Goal: Task Accomplishment & Management: Manage account settings

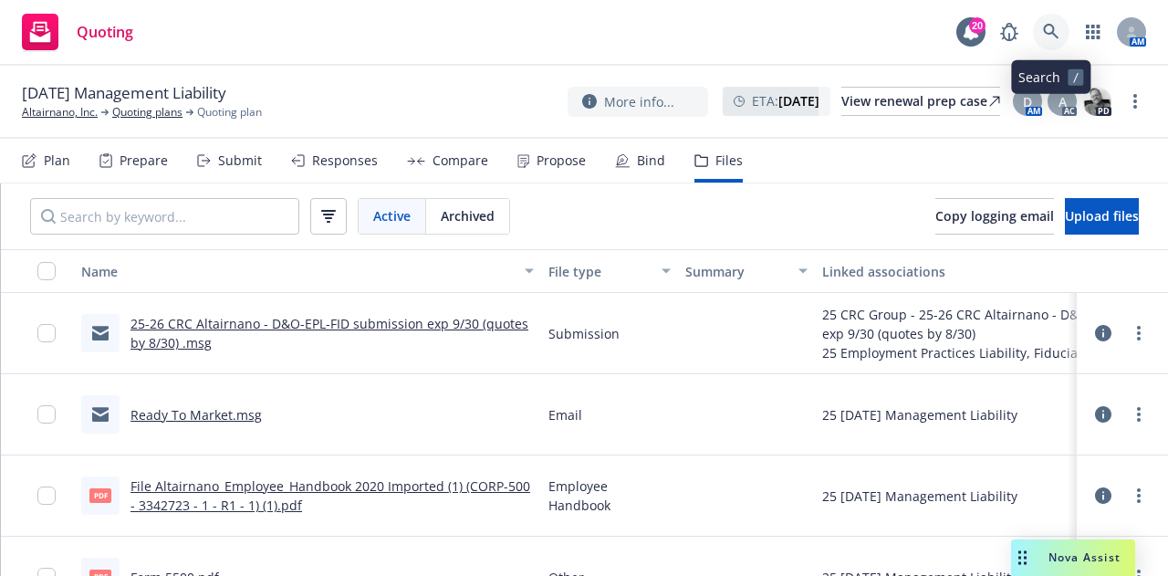
click at [1060, 38] on link at bounding box center [1051, 32] width 36 height 36
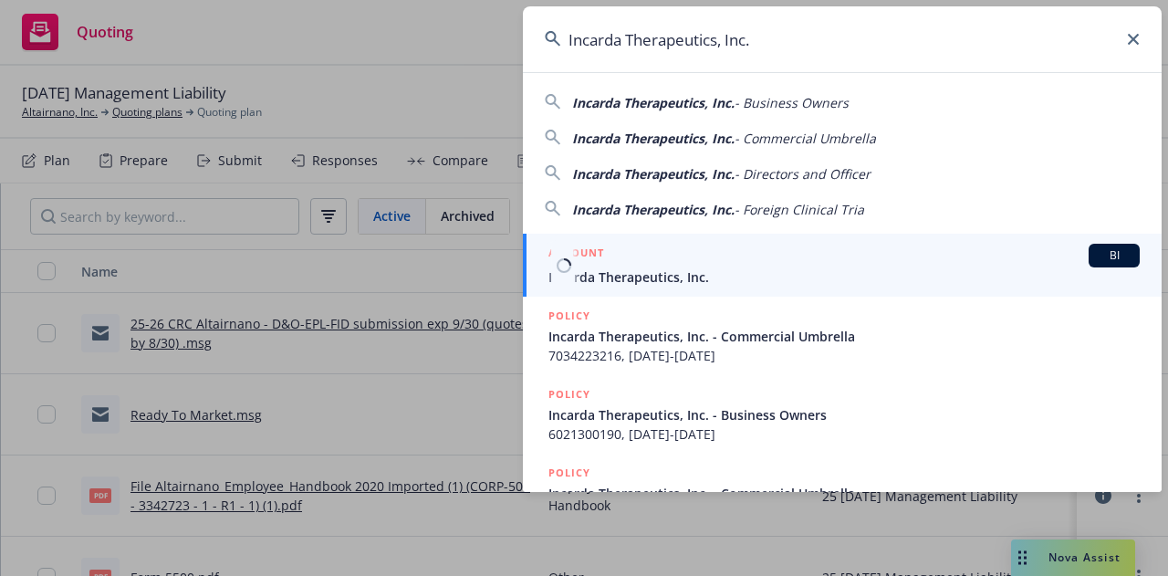
type input "Incarda Therapeutics, Inc."
click at [800, 264] on div "ACCOUNT BI" at bounding box center [843, 256] width 591 height 24
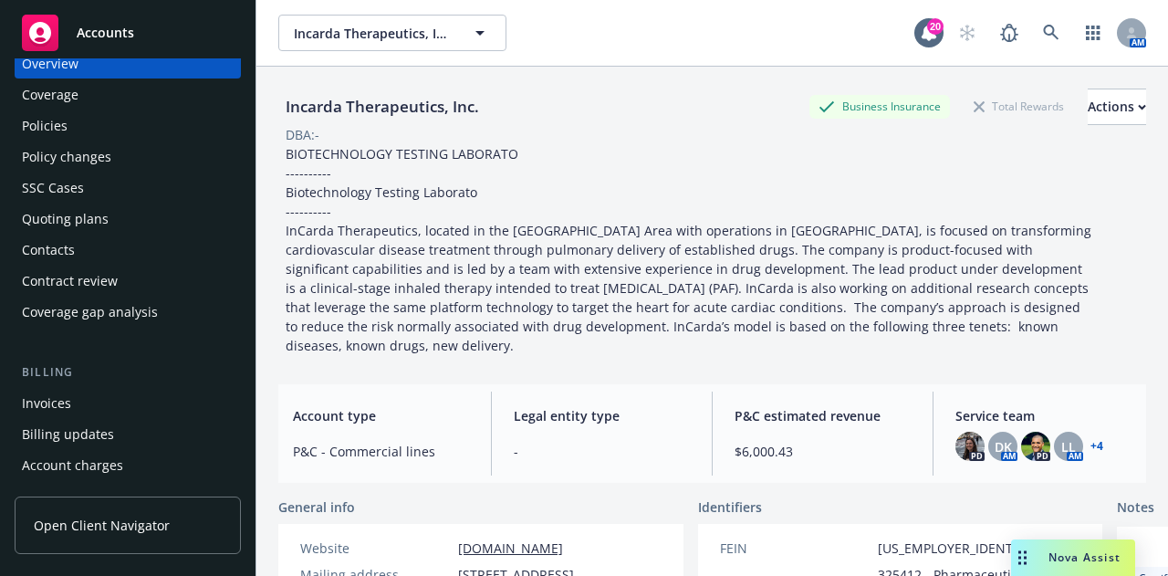
scroll to position [34, 0]
click at [101, 132] on div "Policies" at bounding box center [128, 123] width 212 height 29
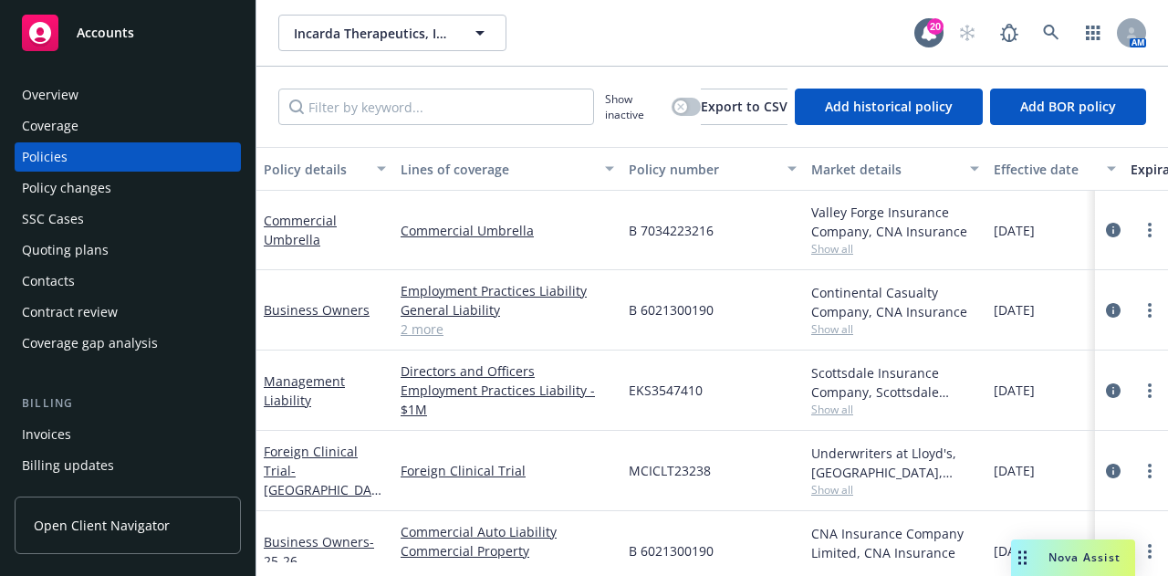
click at [105, 283] on div "Contacts" at bounding box center [128, 280] width 212 height 29
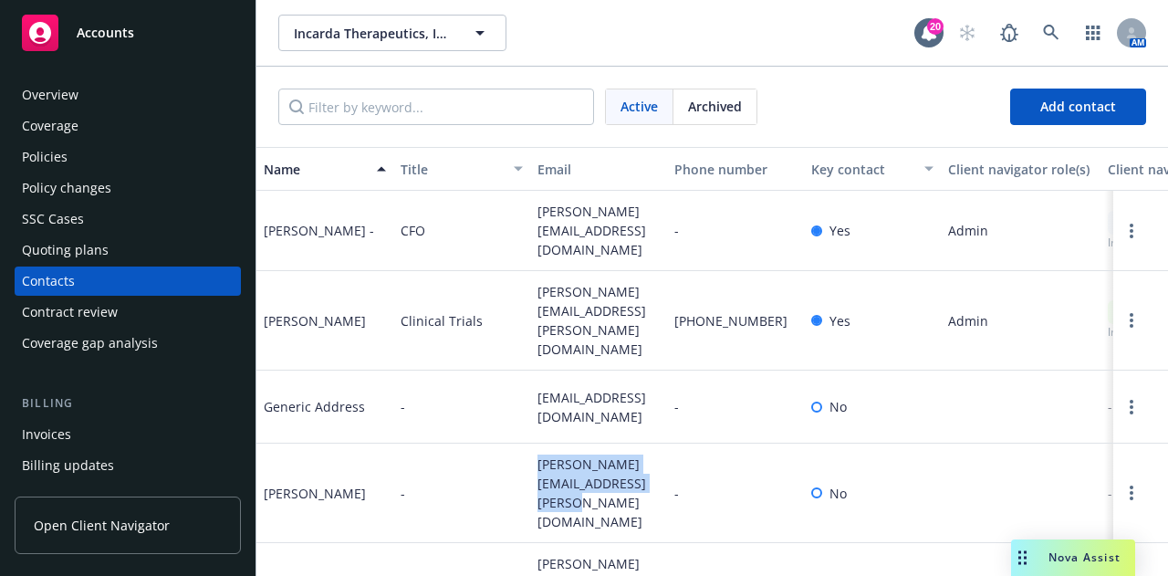
drag, startPoint x: 636, startPoint y: 462, endPoint x: 539, endPoint y: 442, distance: 98.8
click at [539, 454] on span "santana.leo@incartatheraputics.com" at bounding box center [598, 492] width 122 height 77
copy span "santana.leo@incartatheraputics.com"
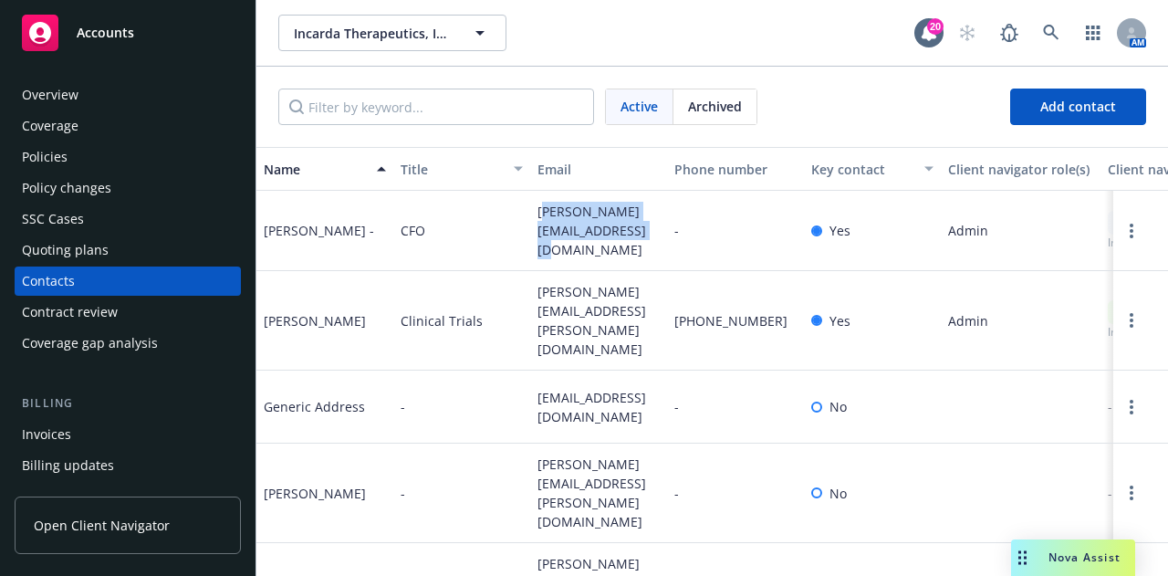
drag, startPoint x: 623, startPoint y: 244, endPoint x: 543, endPoint y: 222, distance: 83.5
click at [543, 222] on span "carlos@incardatherapeutics.com" at bounding box center [598, 230] width 122 height 57
drag, startPoint x: 562, startPoint y: 547, endPoint x: 536, endPoint y: 511, distance: 44.5
copy span "miller.samantha@incardatherapeutics.com"
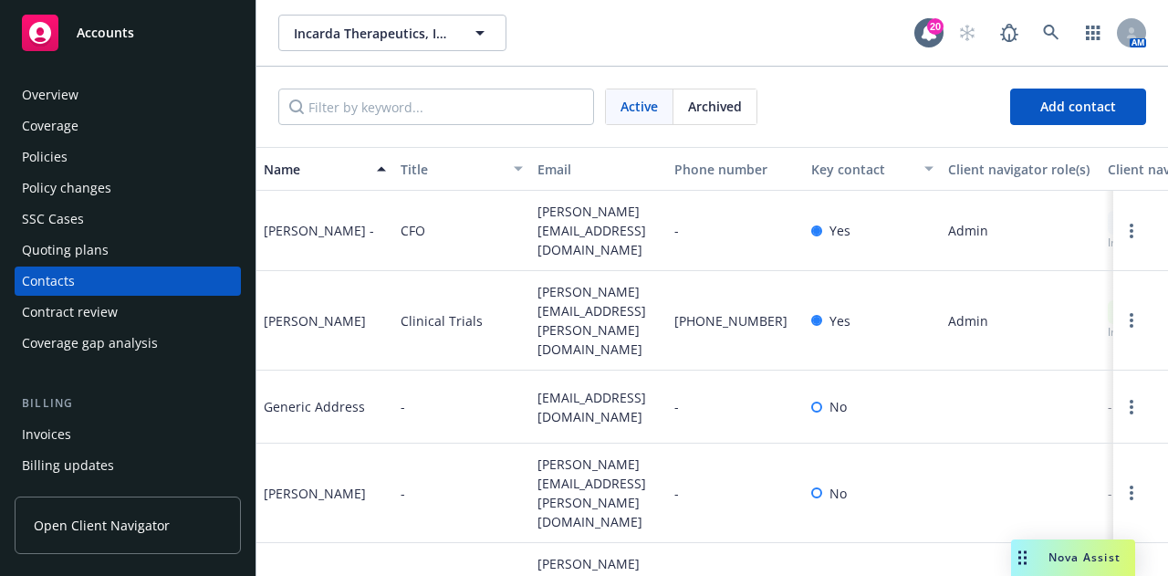
click at [141, 146] on div "Policies" at bounding box center [128, 156] width 212 height 29
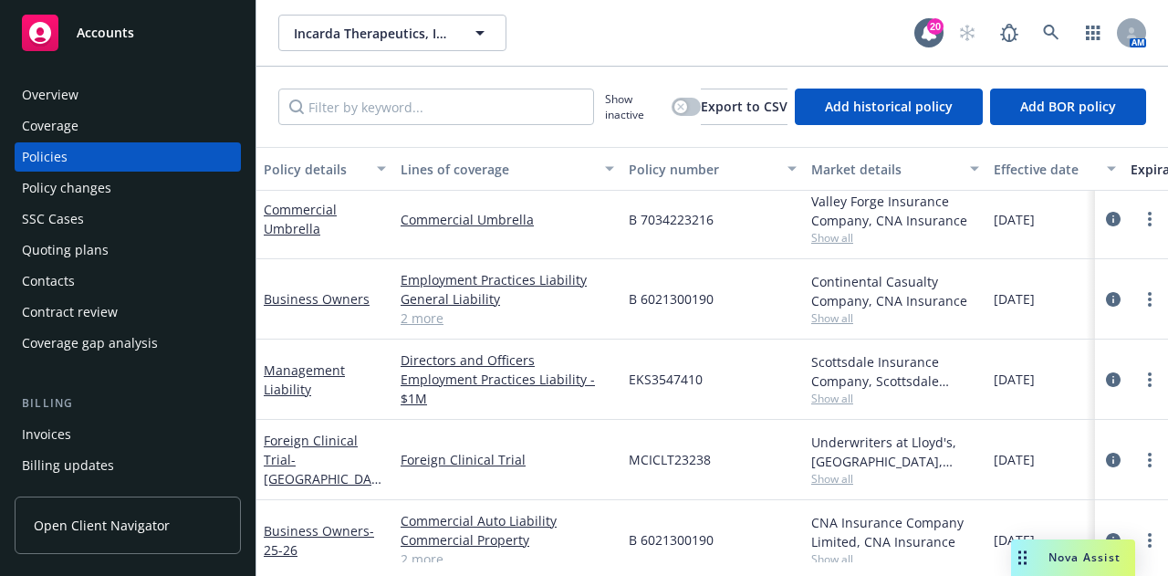
scroll to position [12, 0]
click at [309, 377] on link "Management Liability" at bounding box center [304, 378] width 81 height 36
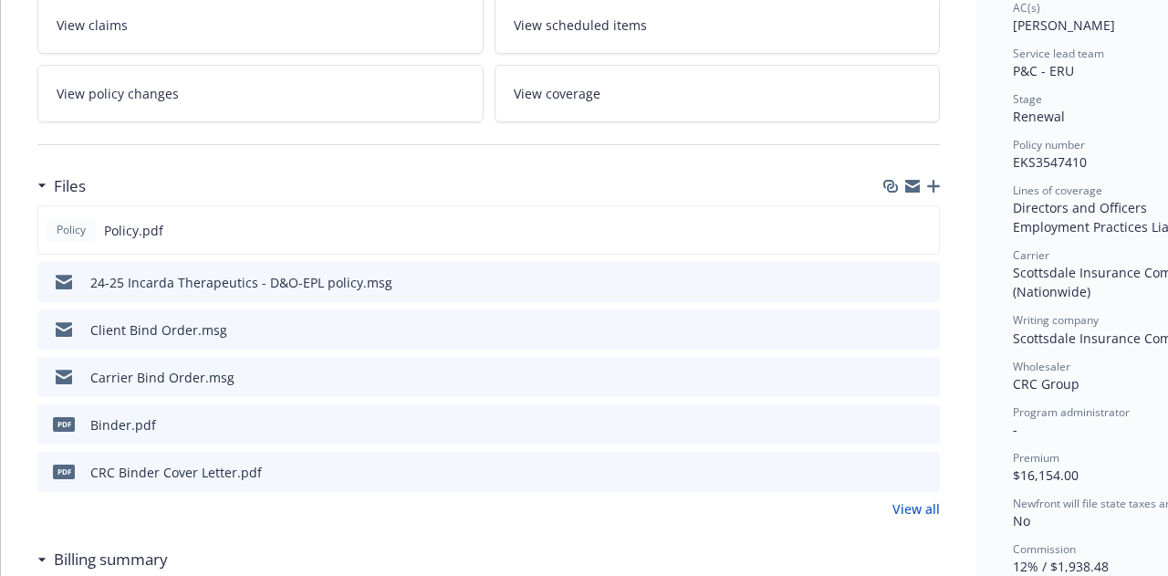
scroll to position [338, 0]
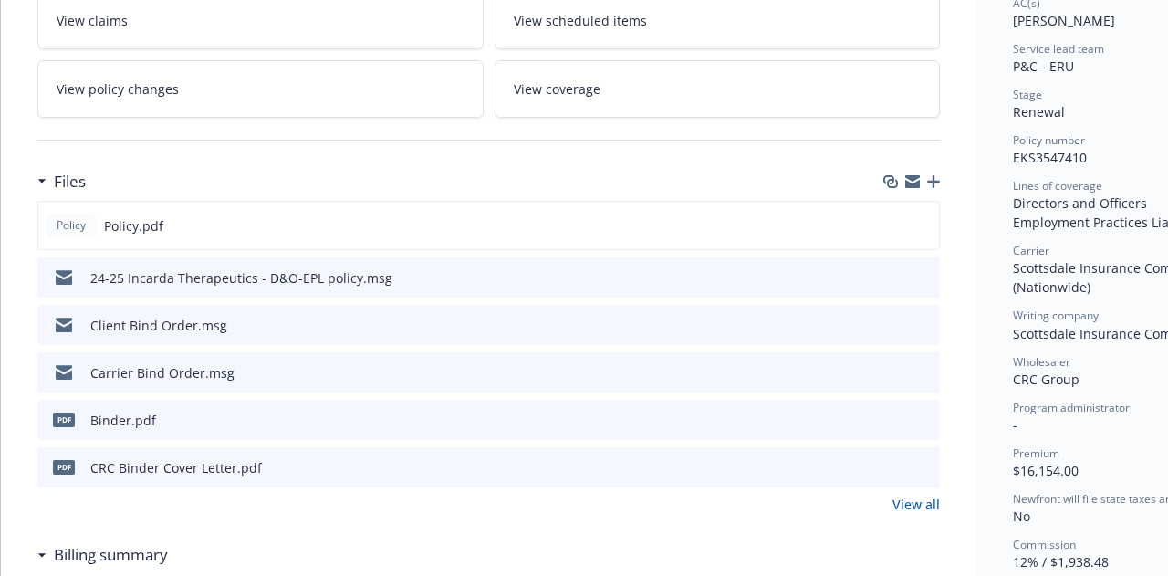
click at [936, 184] on icon "button" at bounding box center [933, 181] width 13 height 13
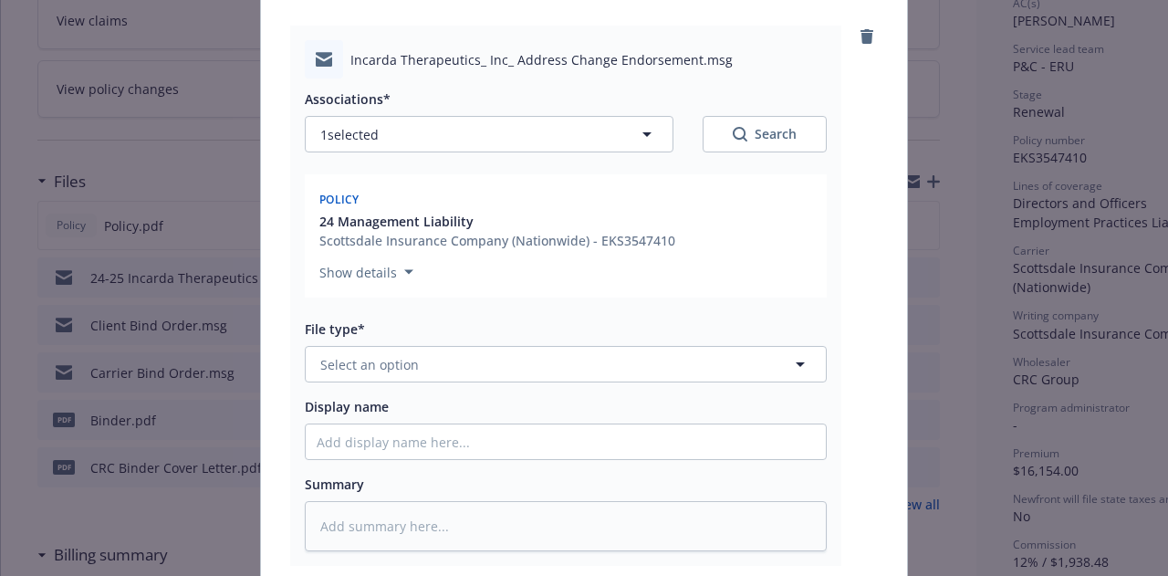
scroll to position [189, 0]
click at [459, 368] on button "Select an option" at bounding box center [566, 363] width 522 height 36
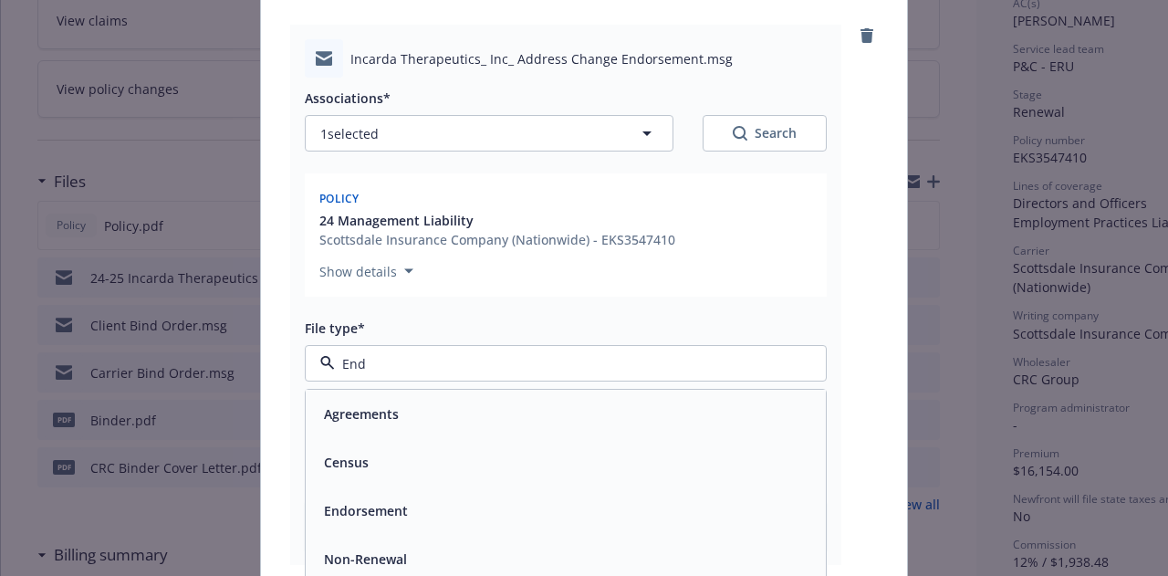
type input "Endo"
click at [421, 467] on span "Endorsement delivery" at bounding box center [392, 461] width 137 height 19
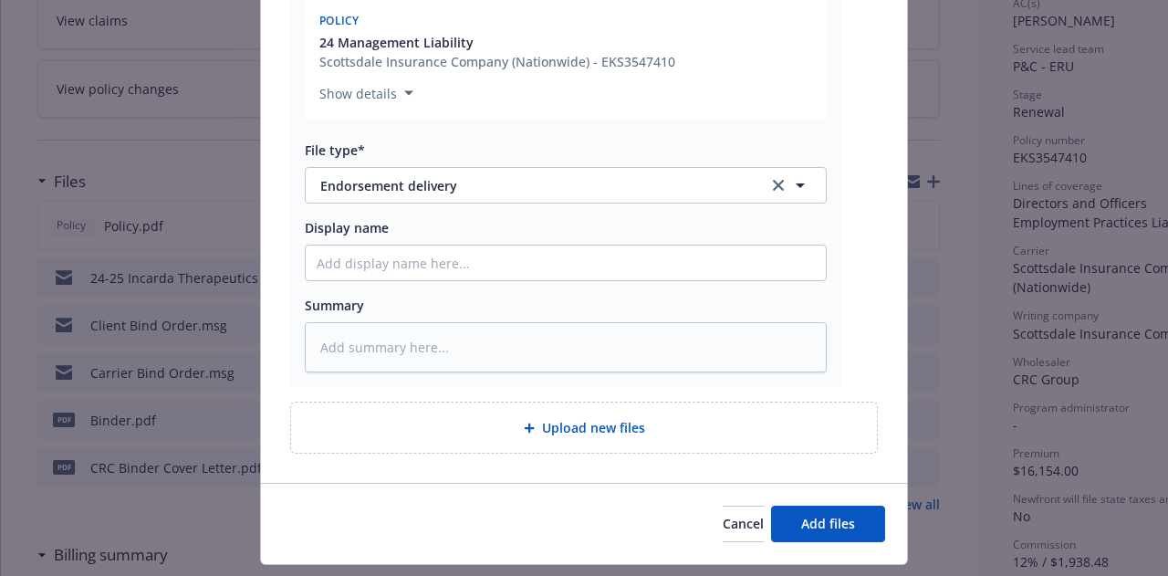
scroll to position [368, 0]
click at [814, 515] on span "Add files" at bounding box center [828, 522] width 54 height 17
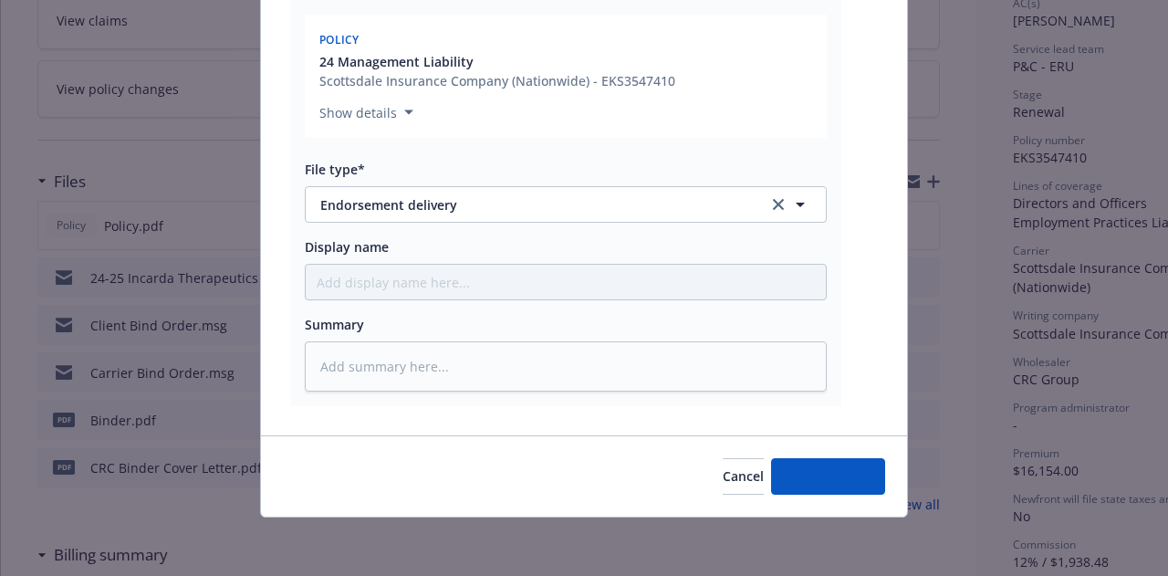
scroll to position [348, 0]
type textarea "x"
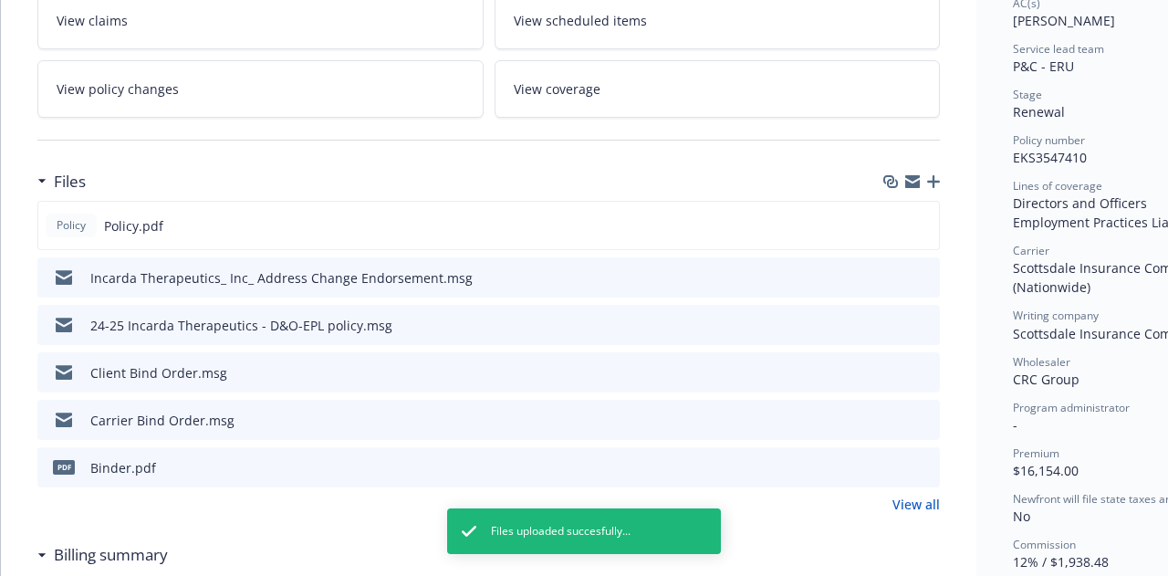
scroll to position [0, 0]
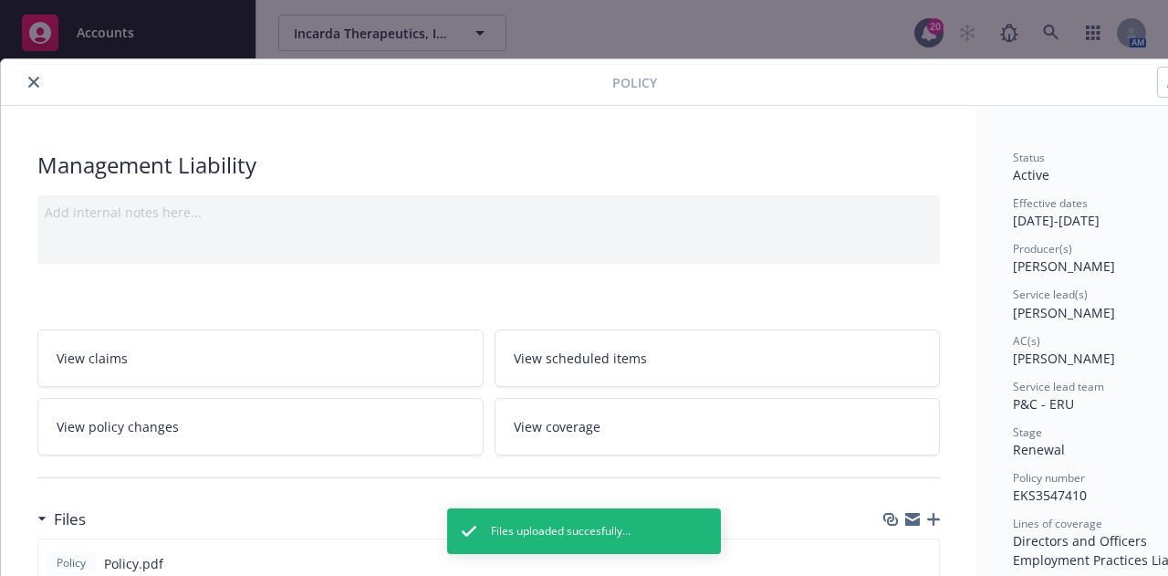
click at [38, 90] on button "close" at bounding box center [34, 82] width 22 height 22
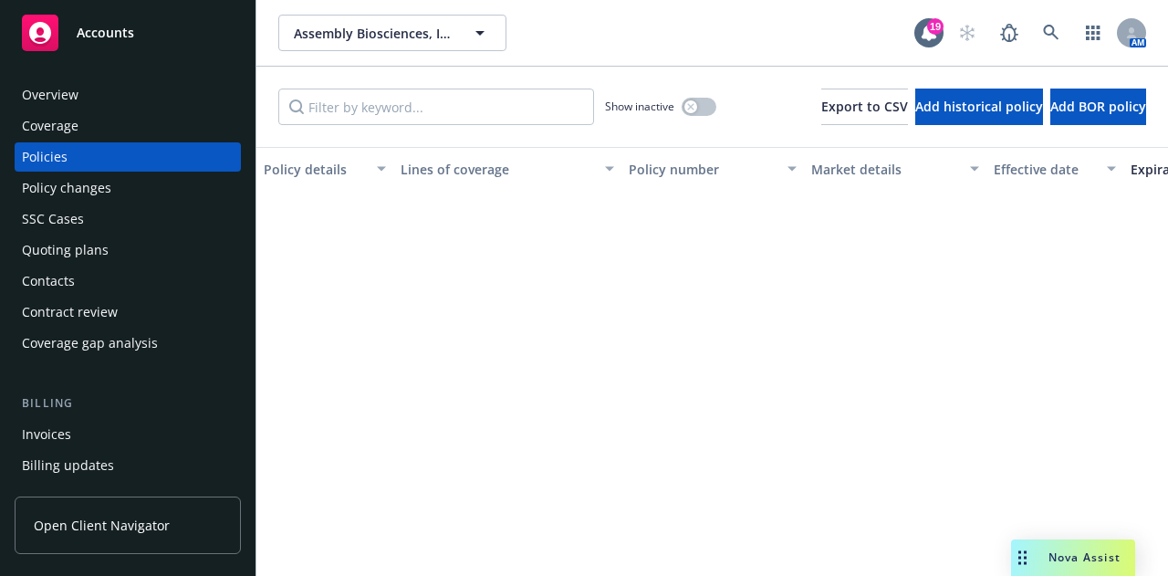
scroll to position [28, 0]
